Goal: Check status: Check status

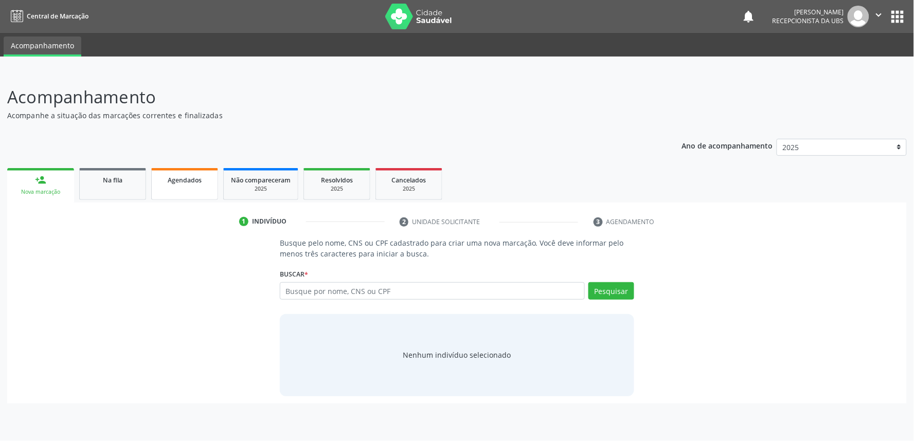
click at [189, 183] on div "Agendados" at bounding box center [184, 179] width 51 height 11
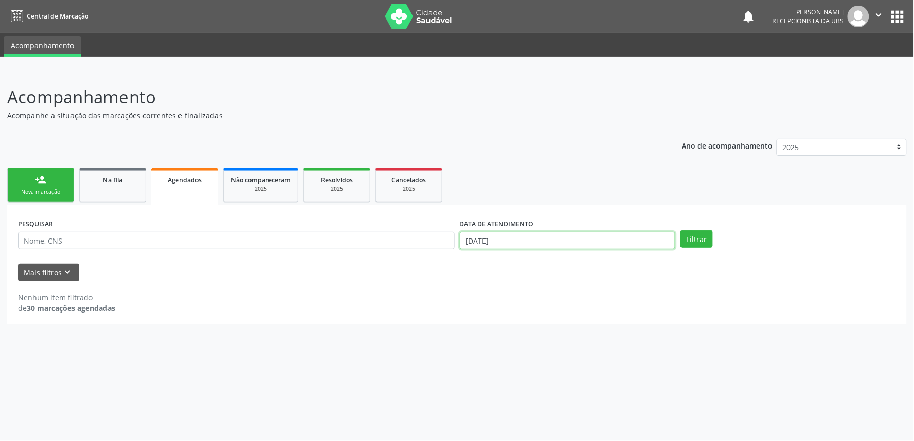
click at [603, 243] on input "[DATE]" at bounding box center [568, 240] width 216 height 17
click at [466, 258] on icon at bounding box center [464, 261] width 7 height 7
select select "7"
click at [584, 292] on span "1" at bounding box center [580, 292] width 20 height 20
type input "[DATE]"
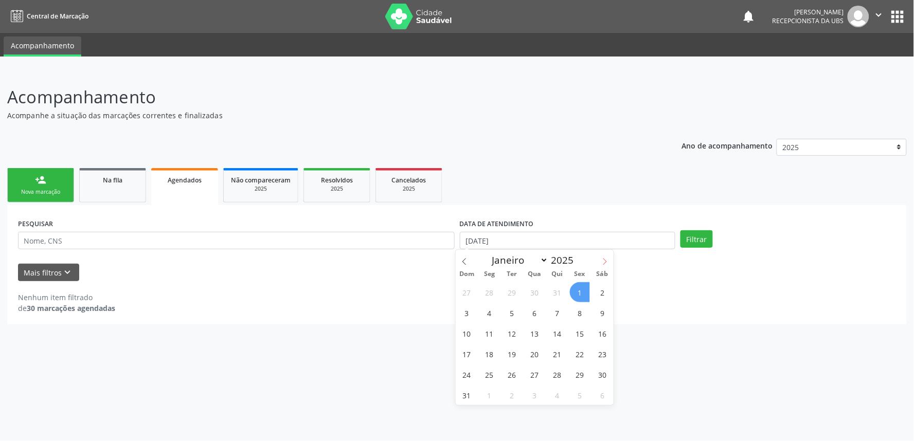
click at [608, 257] on span at bounding box center [604, 258] width 17 height 17
select select "9"
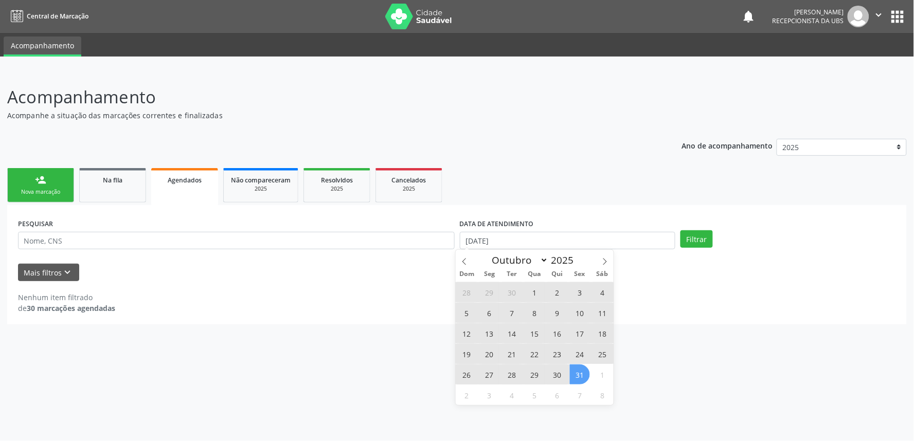
click at [583, 376] on span "31" at bounding box center [580, 375] width 20 height 20
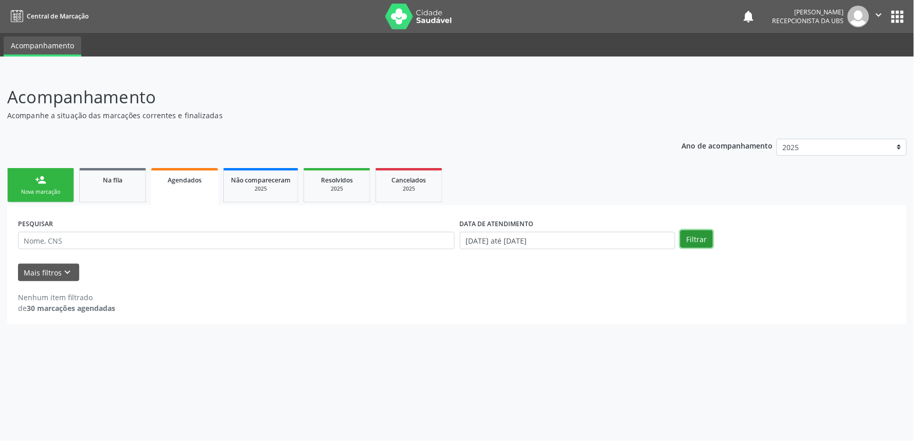
click at [690, 237] on button "Filtrar" at bounding box center [697, 238] width 32 height 17
